Goal: Find specific page/section: Find specific page/section

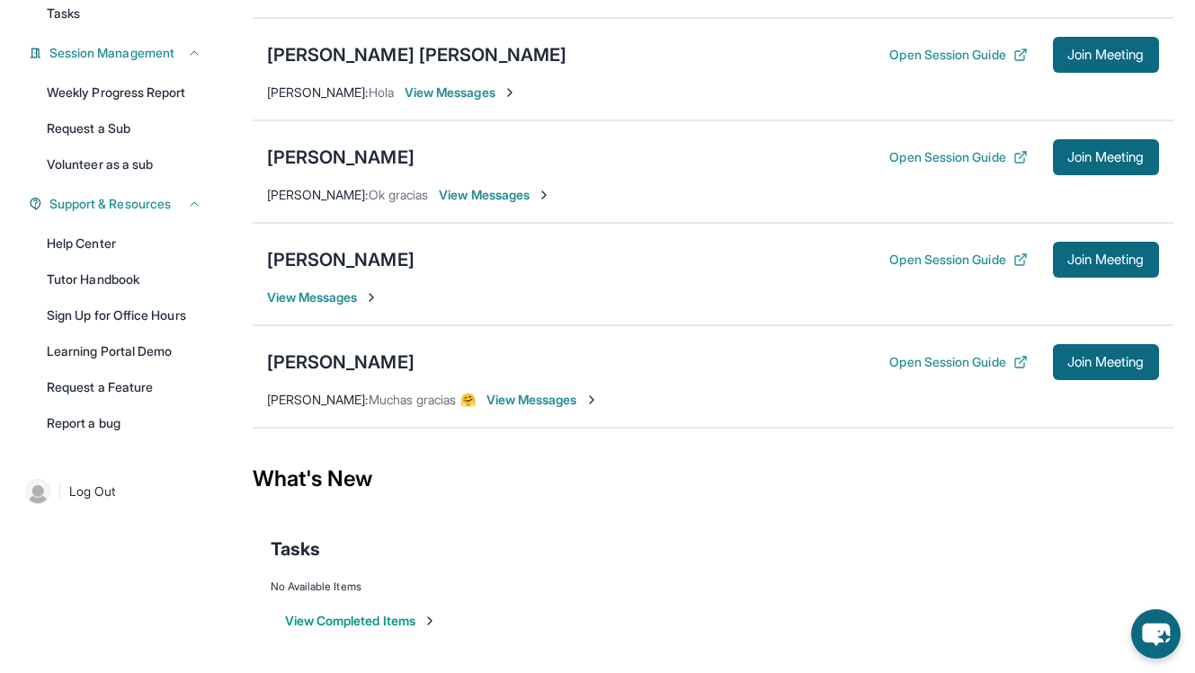
scroll to position [247, 0]
click at [367, 262] on div "[PERSON_NAME]" at bounding box center [340, 259] width 147 height 25
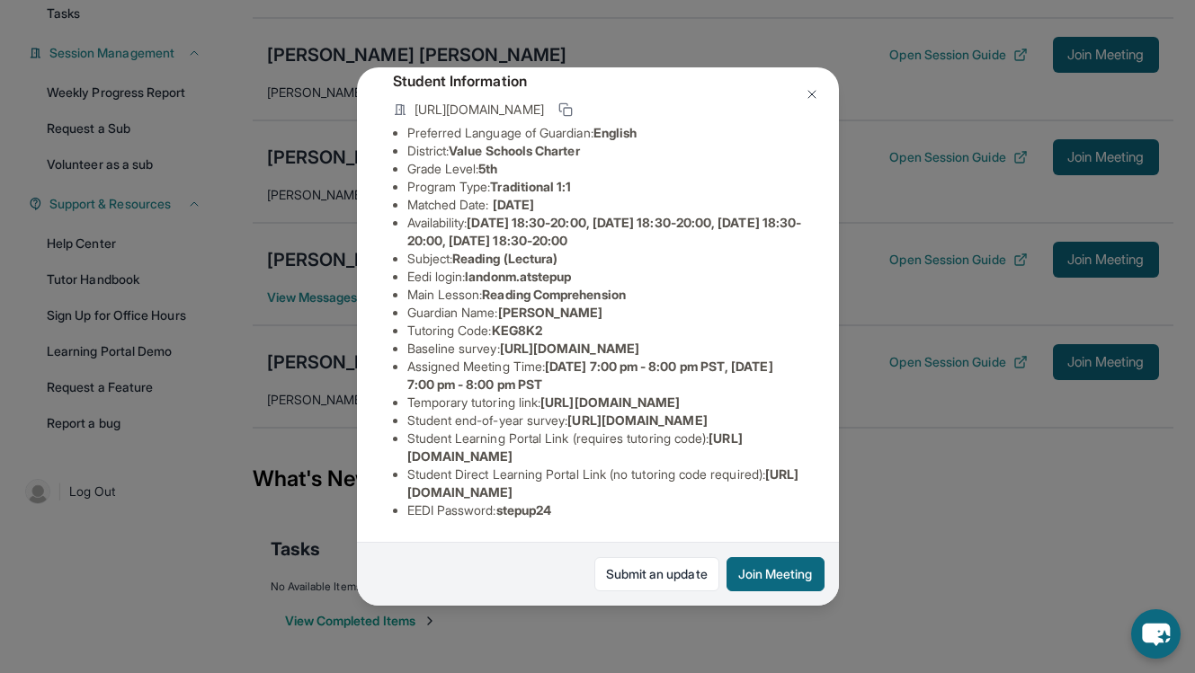
scroll to position [194, 0]
click at [806, 96] on img at bounding box center [812, 94] width 14 height 14
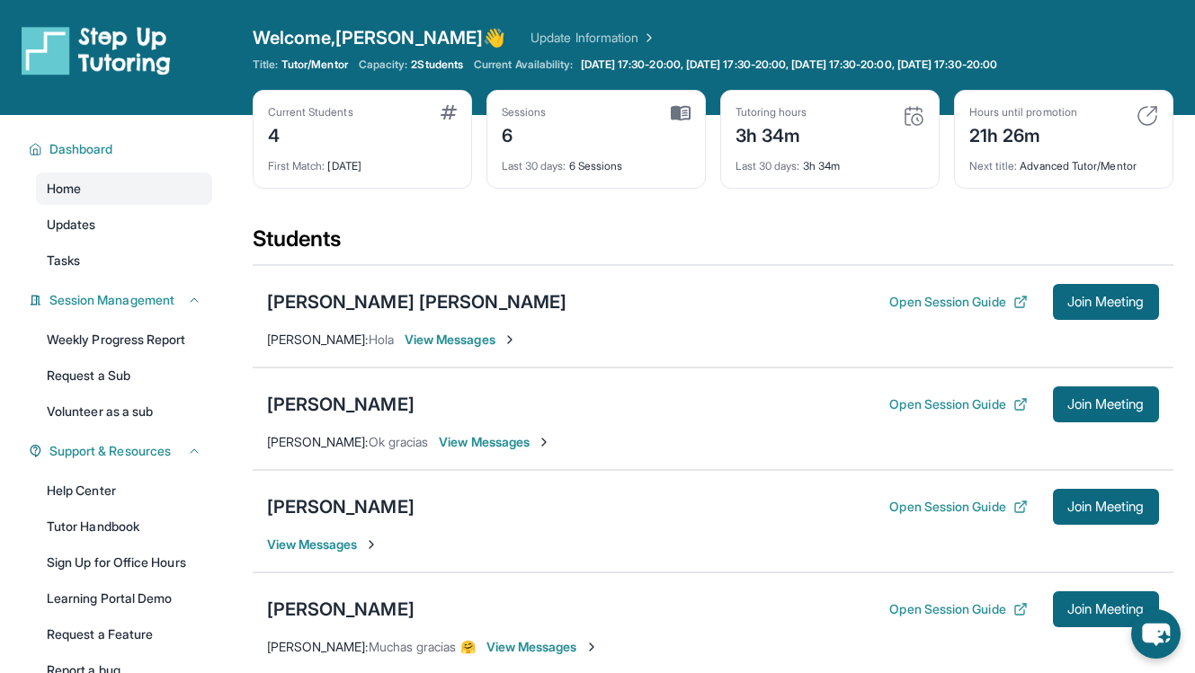
click at [504, 449] on span "View Messages" at bounding box center [495, 442] width 112 height 18
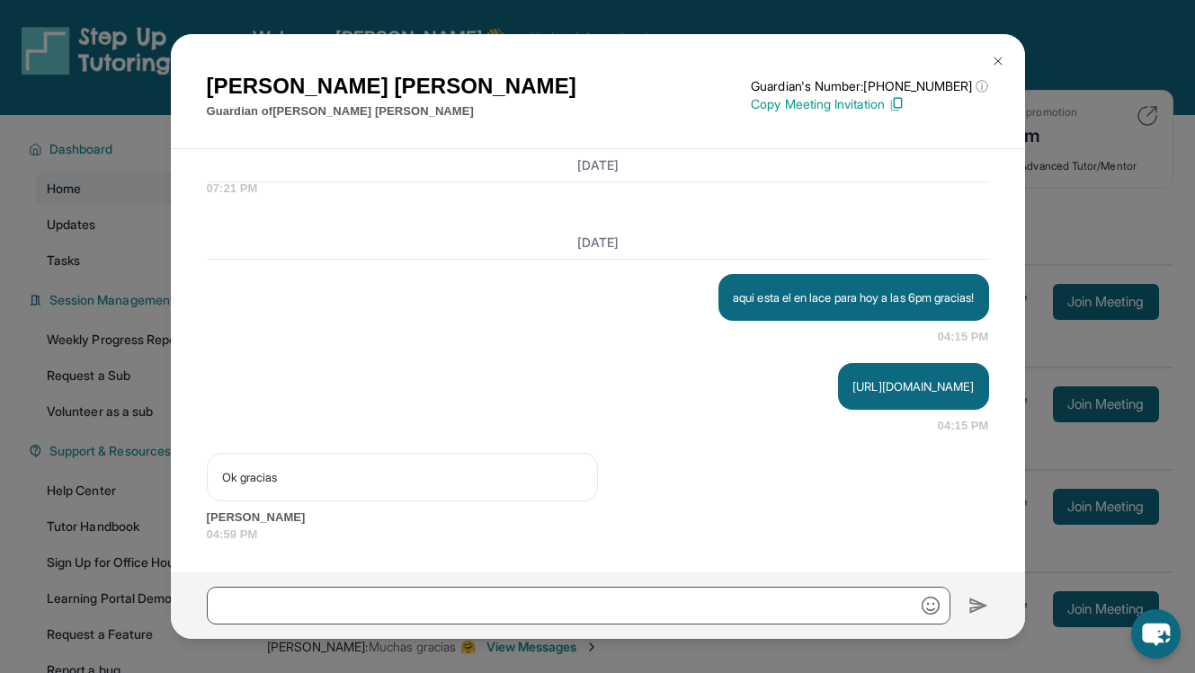
scroll to position [247, 0]
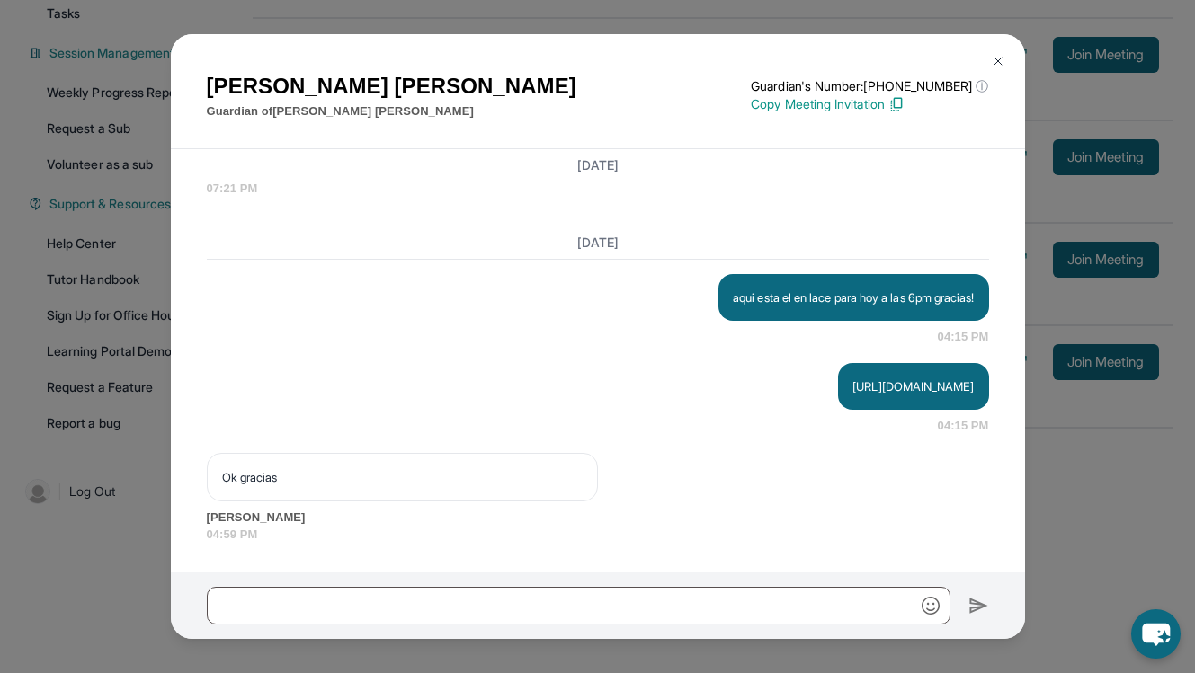
click at [997, 58] on img at bounding box center [998, 61] width 14 height 14
